Goal: Information Seeking & Learning: Check status

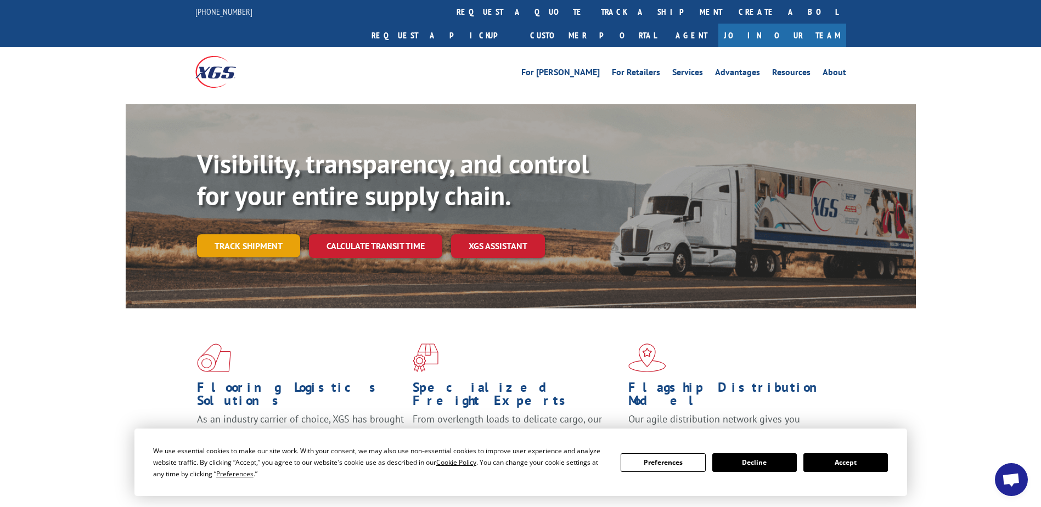
click at [227, 234] on link "Track shipment" at bounding box center [248, 245] width 103 height 23
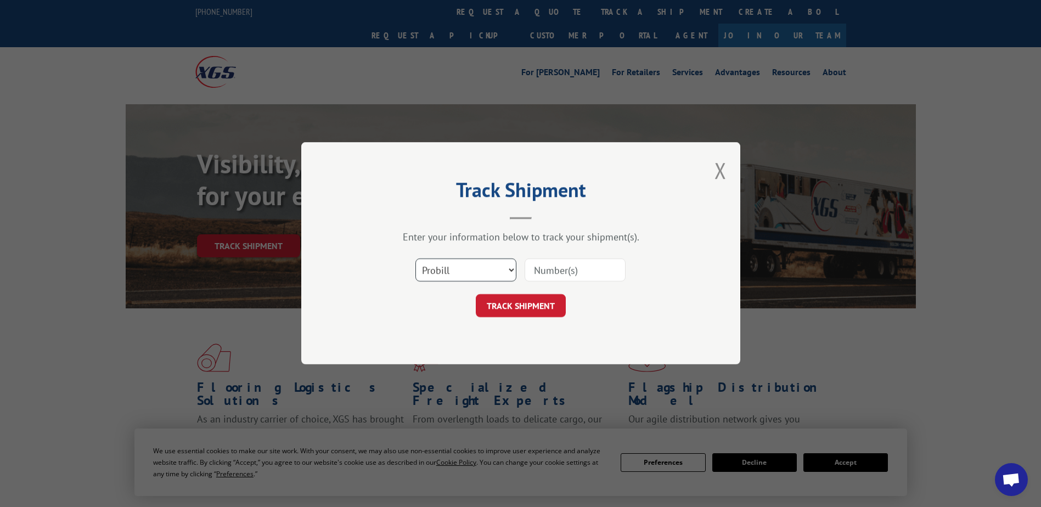
click at [457, 263] on select "Select category... Probill BOL PO" at bounding box center [465, 270] width 101 height 23
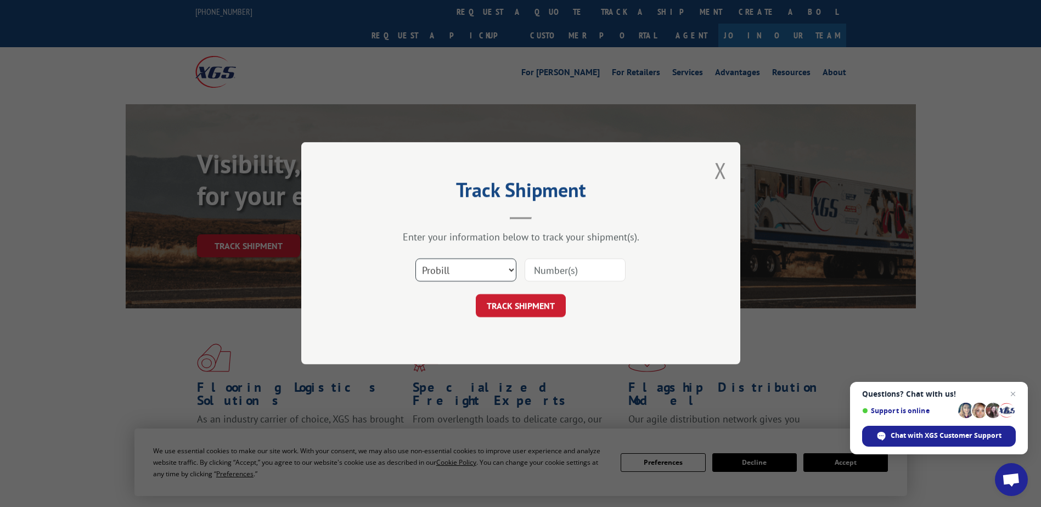
click at [457, 263] on select "Select category... Probill BOL PO" at bounding box center [465, 270] width 101 height 23
click at [556, 268] on input at bounding box center [574, 270] width 101 height 23
paste input "15968928"
type input "15968928"
click button "TRACK SHIPMENT" at bounding box center [521, 306] width 90 height 23
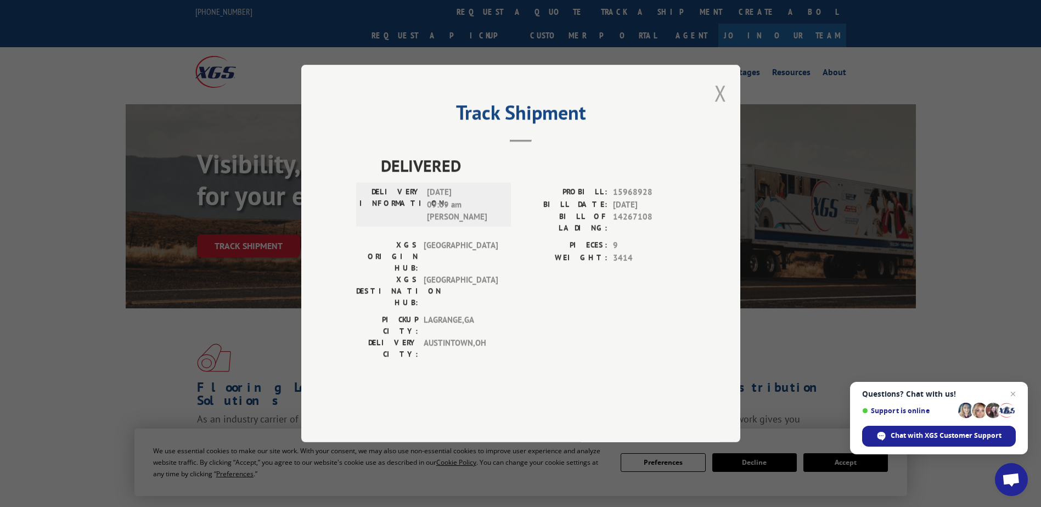
click at [716, 108] on button "Close modal" at bounding box center [720, 92] width 12 height 29
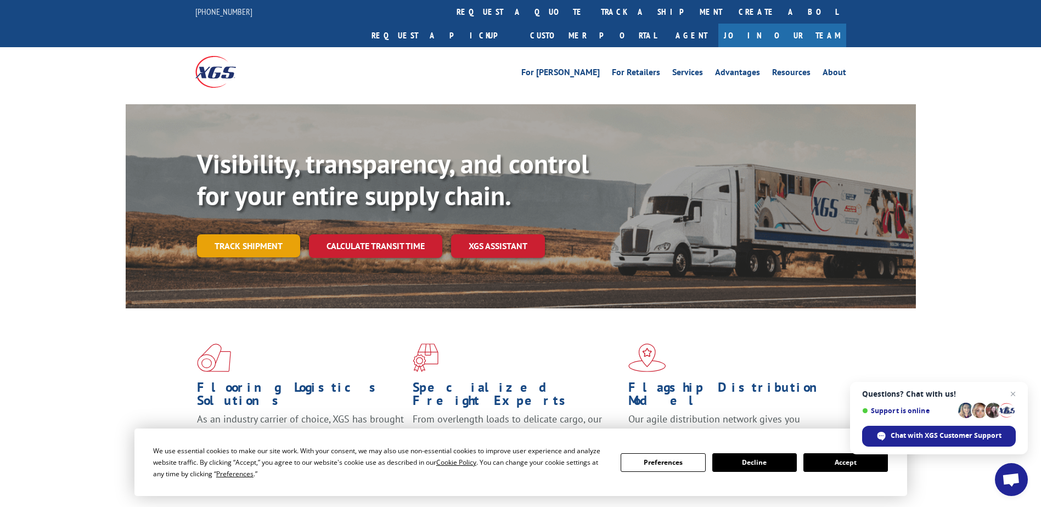
click at [267, 234] on link "Track shipment" at bounding box center [248, 245] width 103 height 23
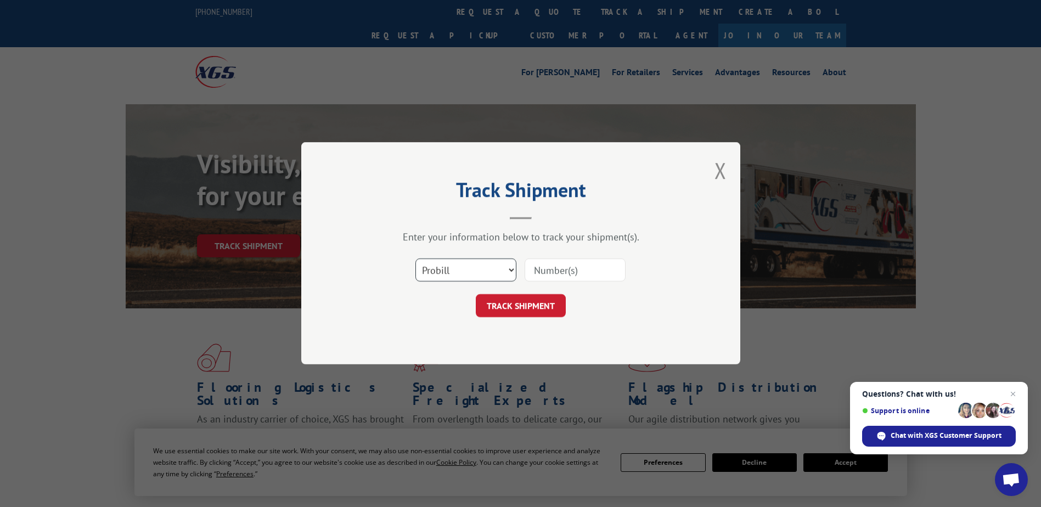
click at [463, 277] on select "Select category... Probill BOL PO" at bounding box center [465, 270] width 101 height 23
select select "bol"
click at [415, 259] on select "Select category... Probill BOL PO" at bounding box center [465, 270] width 101 height 23
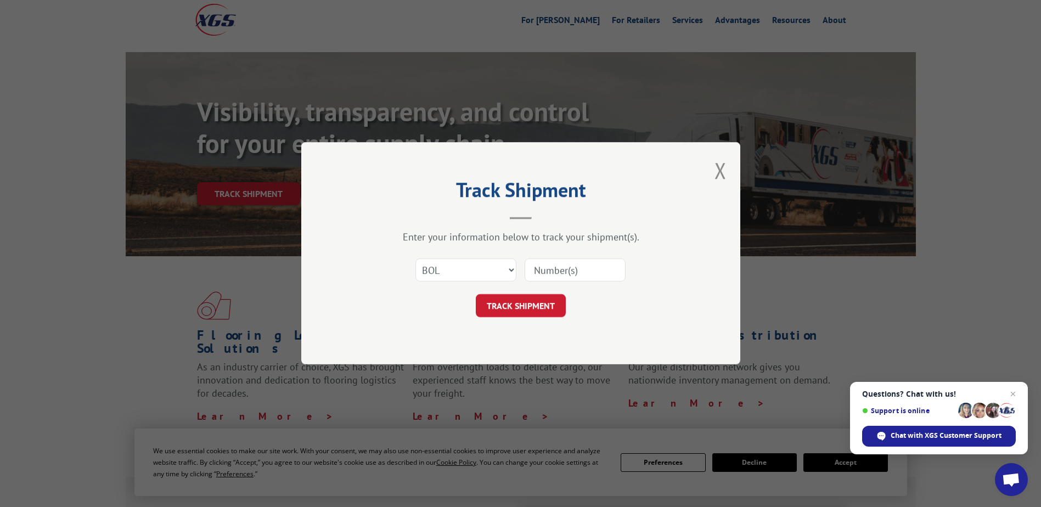
scroll to position [55, 0]
click at [591, 274] on input at bounding box center [574, 270] width 101 height 23
paste input "6100052552"
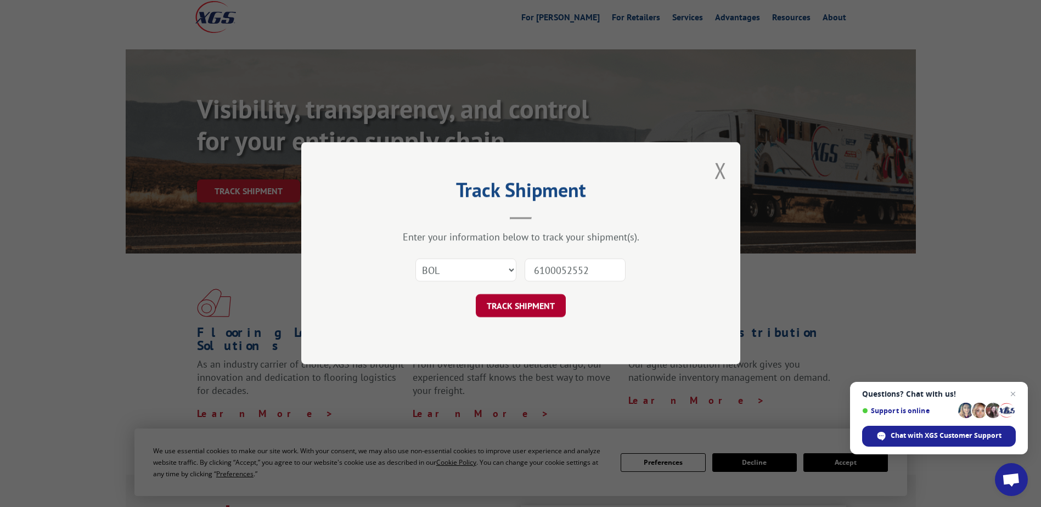
type input "6100052552"
click at [546, 315] on button "TRACK SHIPMENT" at bounding box center [521, 306] width 90 height 23
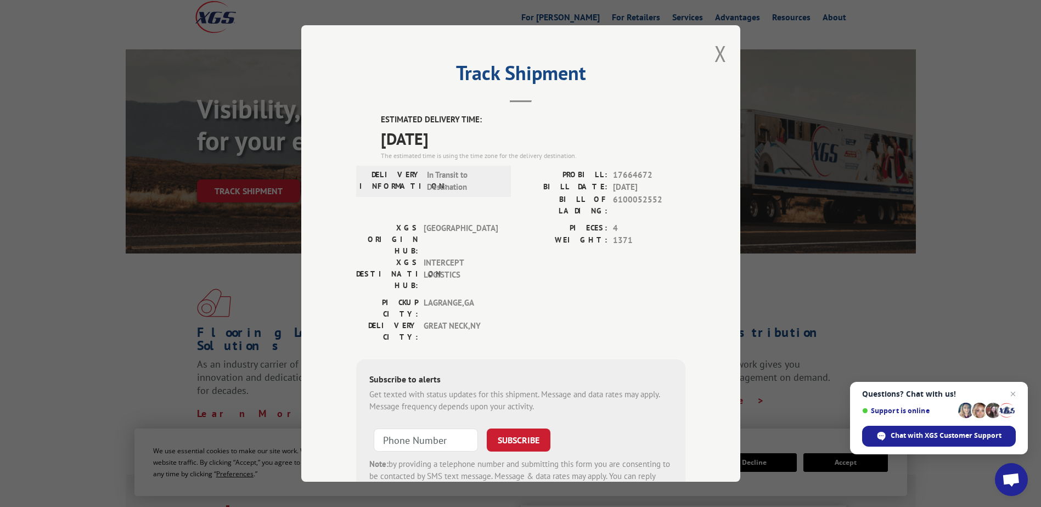
click at [714, 60] on button "Close modal" at bounding box center [720, 53] width 12 height 29
